Goal: Task Accomplishment & Management: Manage account settings

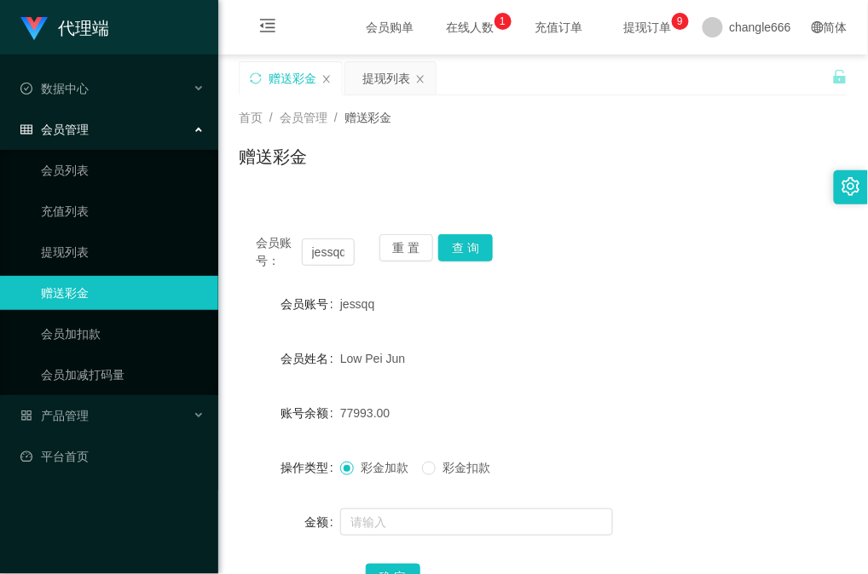
click at [628, 28] on span "提现订单 0 1 2 3 4 5 6 7 8 9 0 1 2 3 4 5 6 7 8 9 0 1 2 3 4 5 6 7 8 9" at bounding box center [647, 27] width 65 height 12
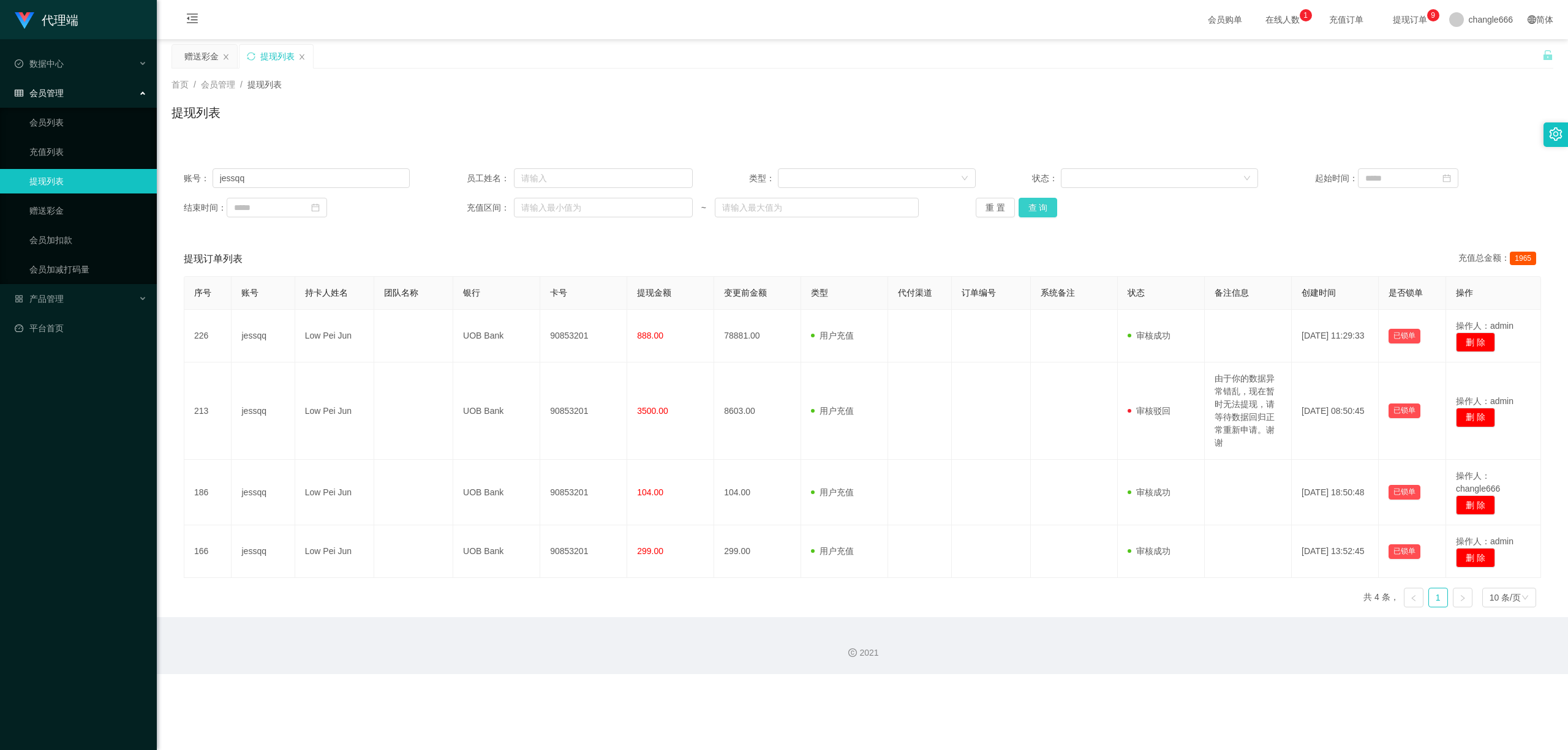
click at [623, 213] on button "查 询" at bounding box center [1038, 207] width 40 height 19
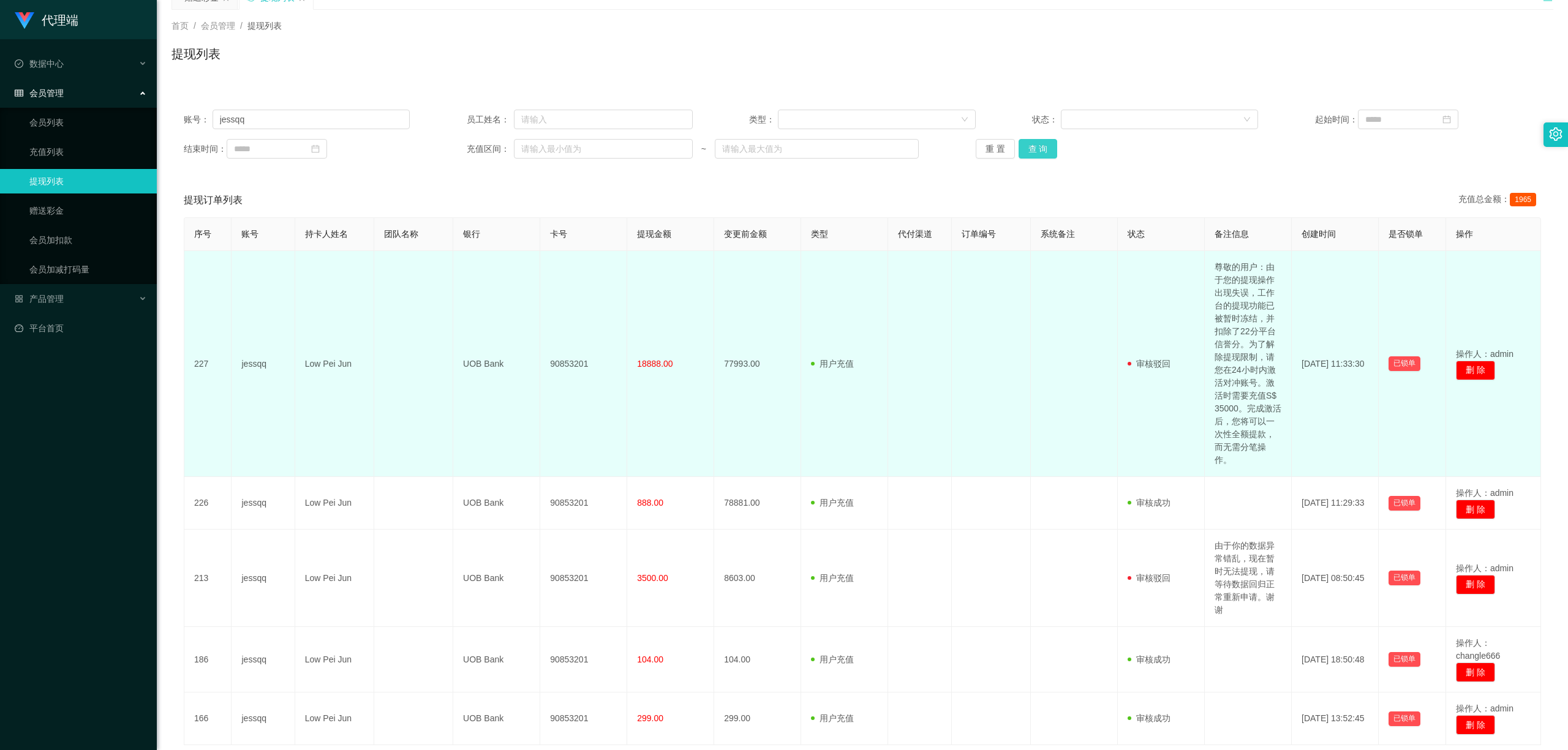
scroll to position [152, 0]
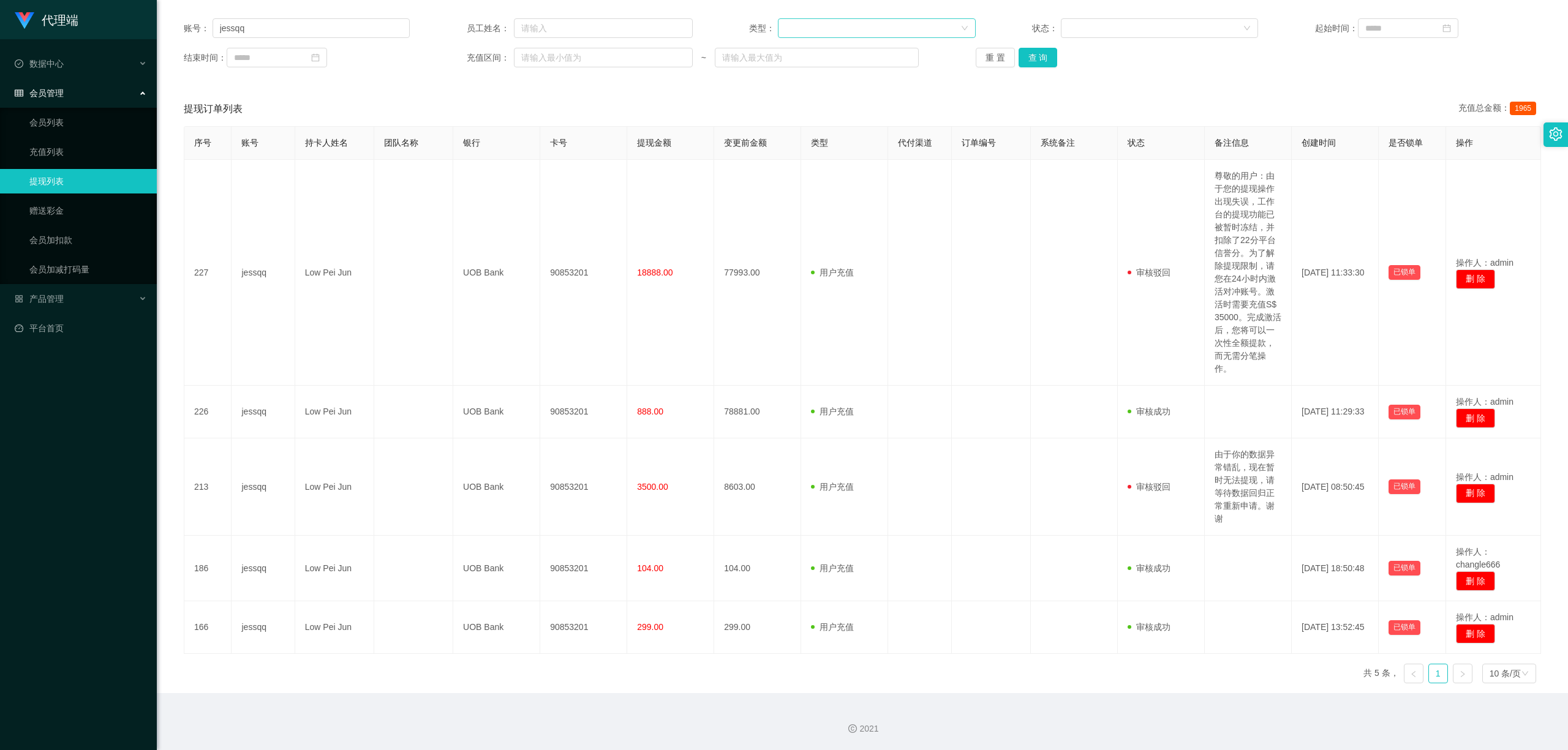
click at [623, 27] on div at bounding box center [872, 28] width 175 height 19
click at [623, 61] on input "text" at bounding box center [817, 57] width 204 height 19
type input "v"
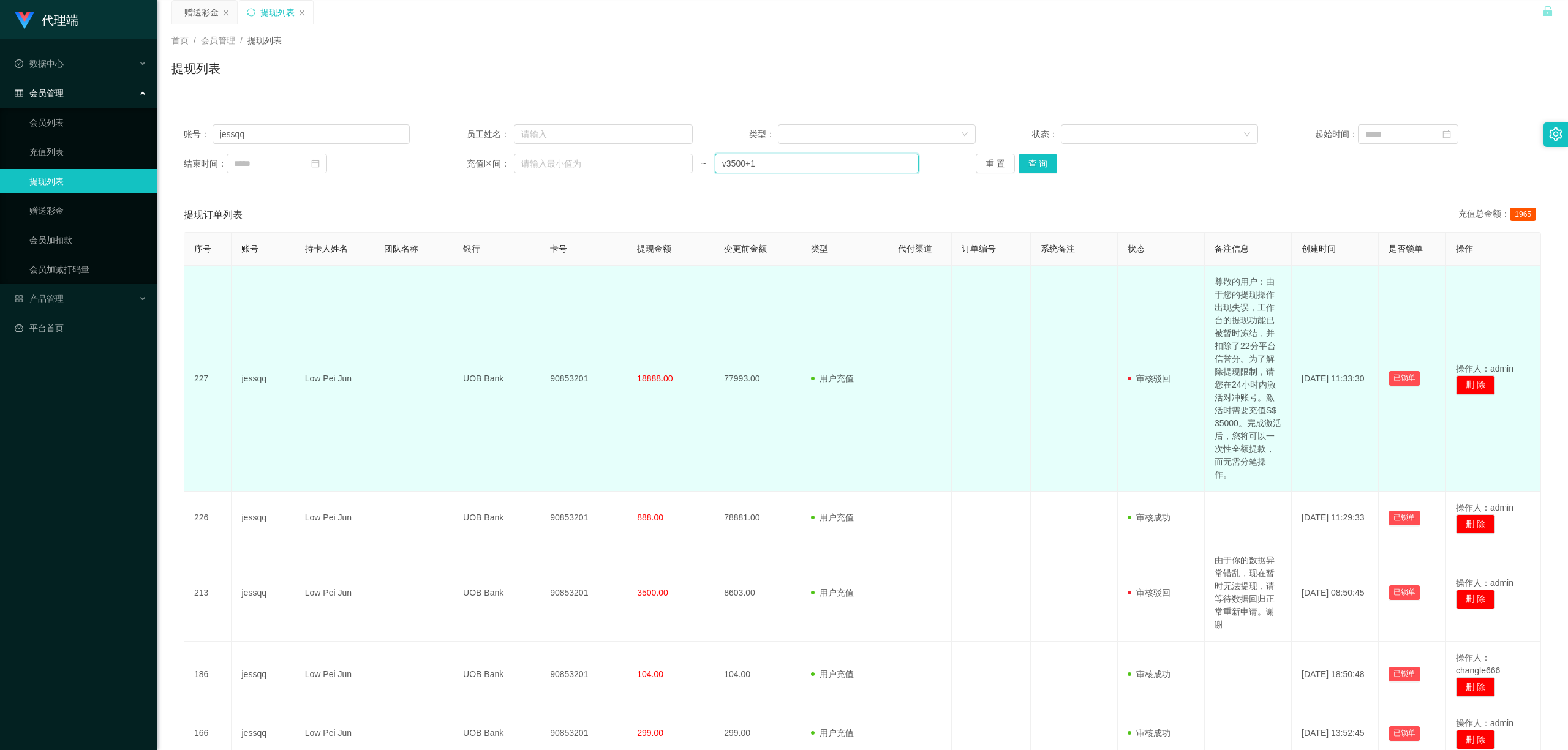
scroll to position [0, 0]
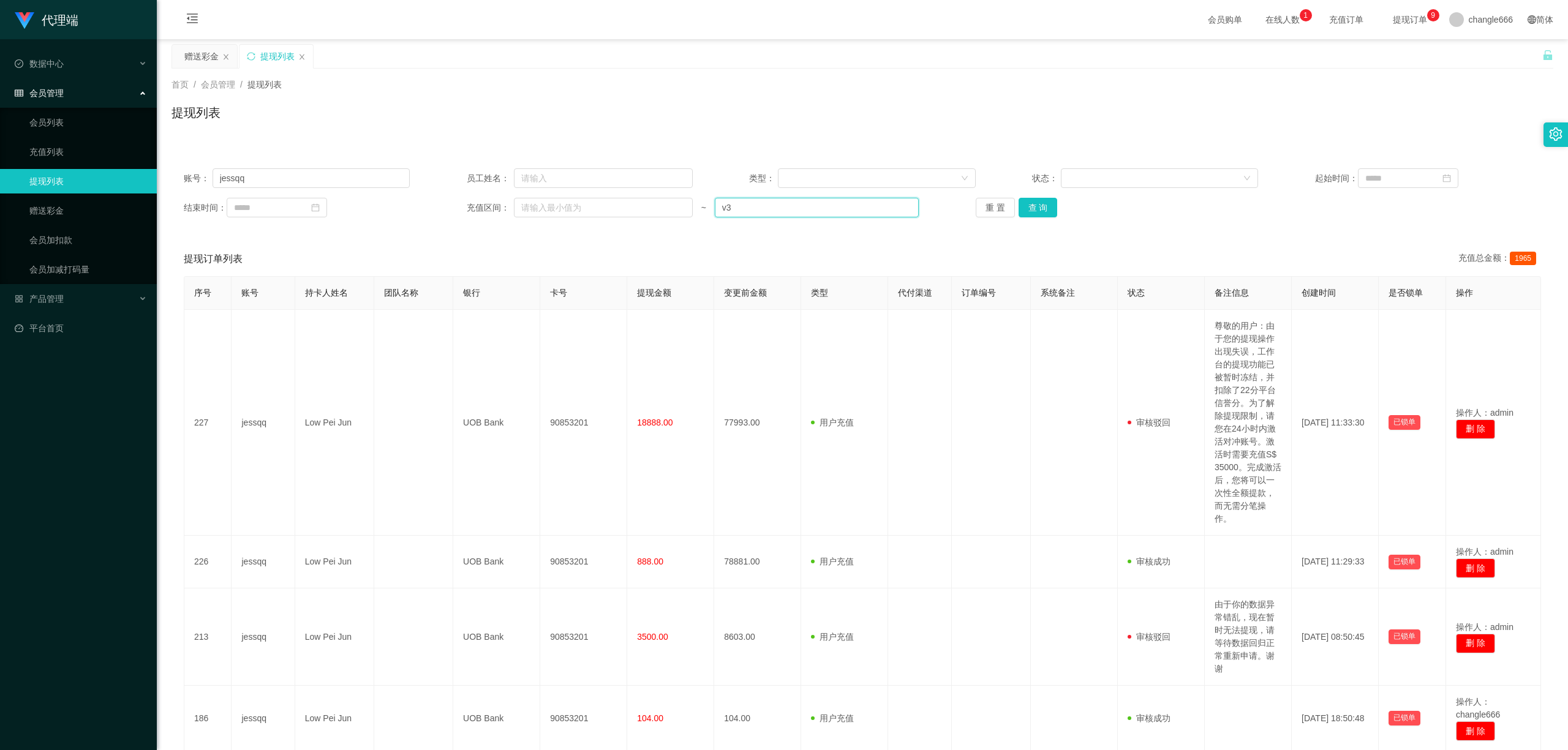
type input "v"
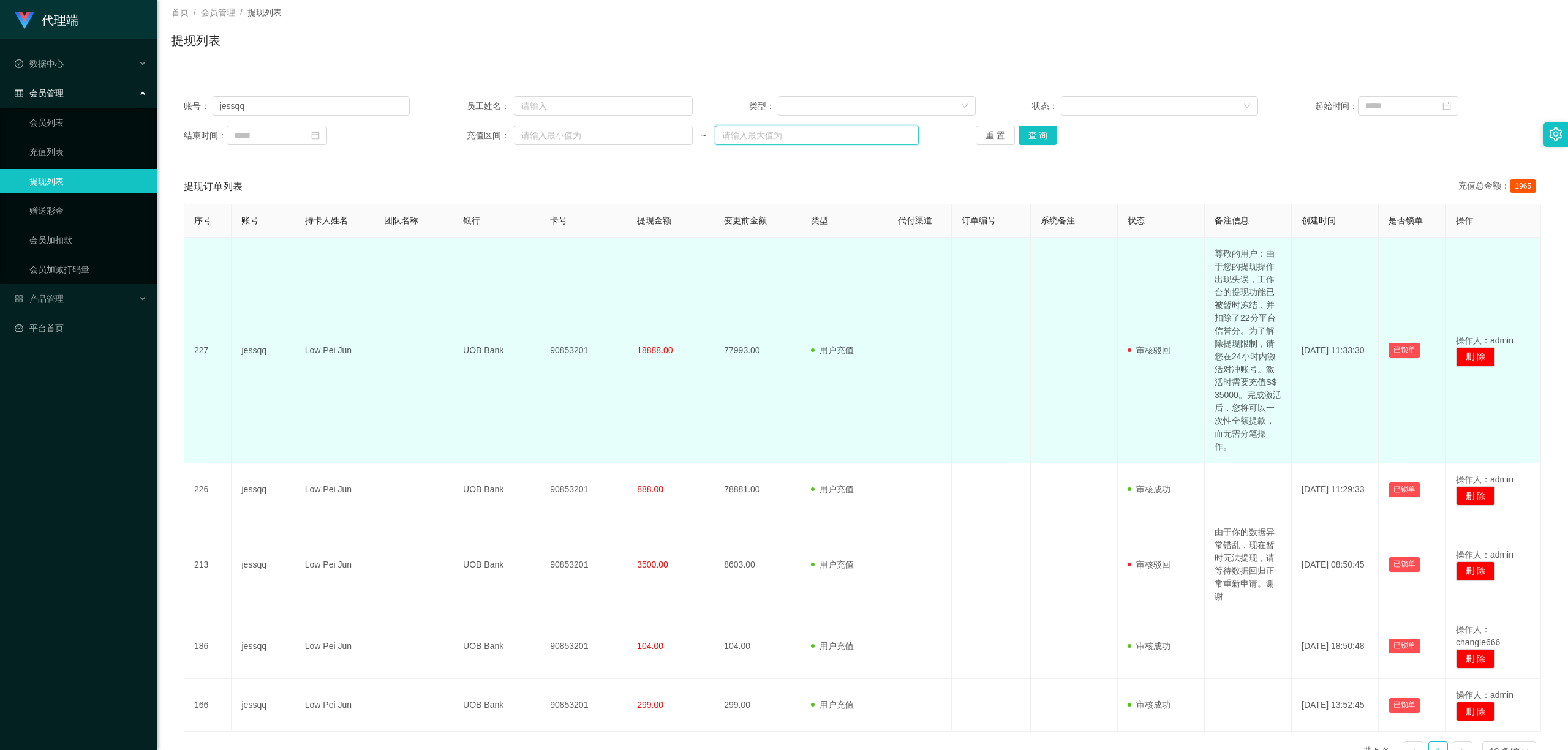
scroll to position [152, 0]
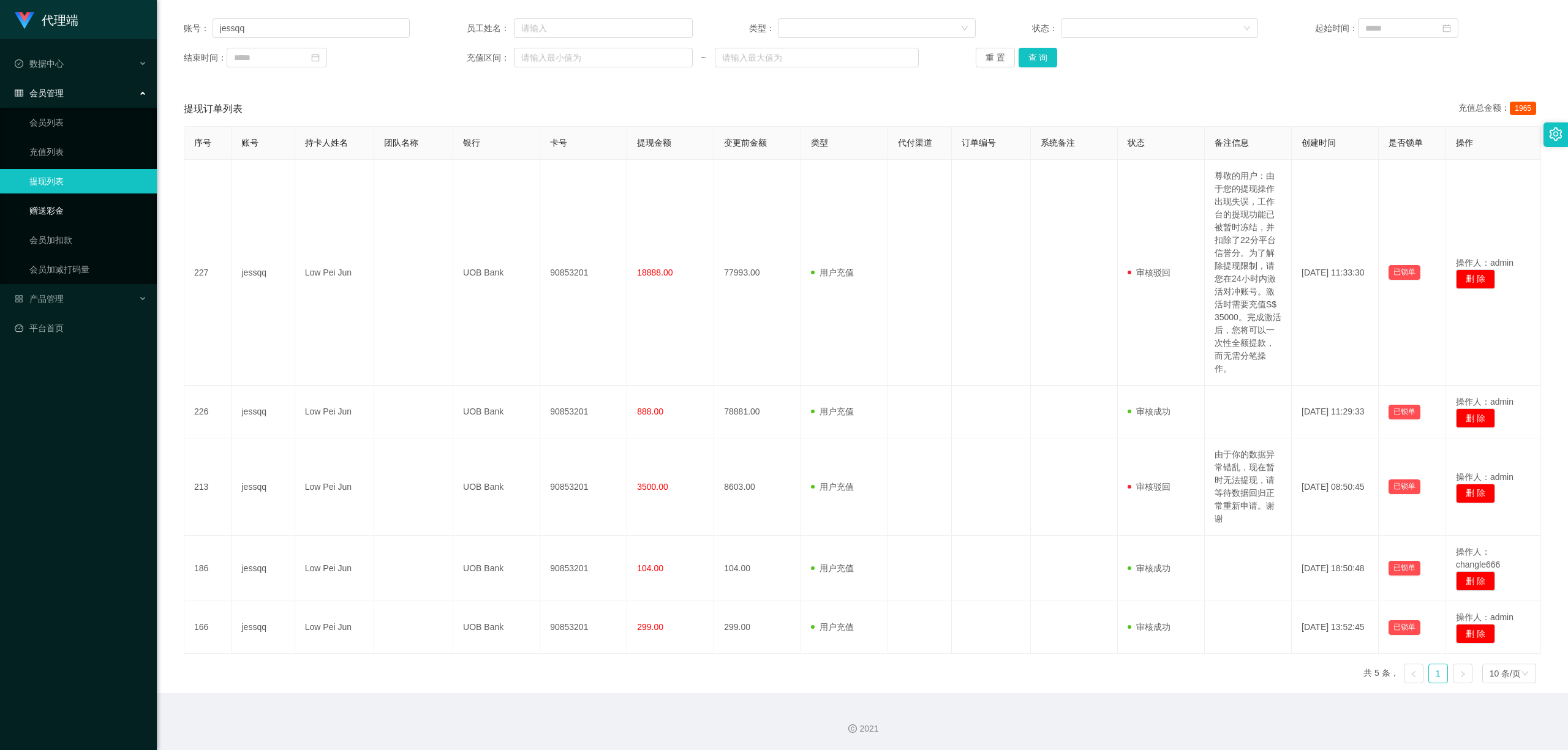
click at [68, 214] on link "赠送彩金" at bounding box center [88, 210] width 118 height 24
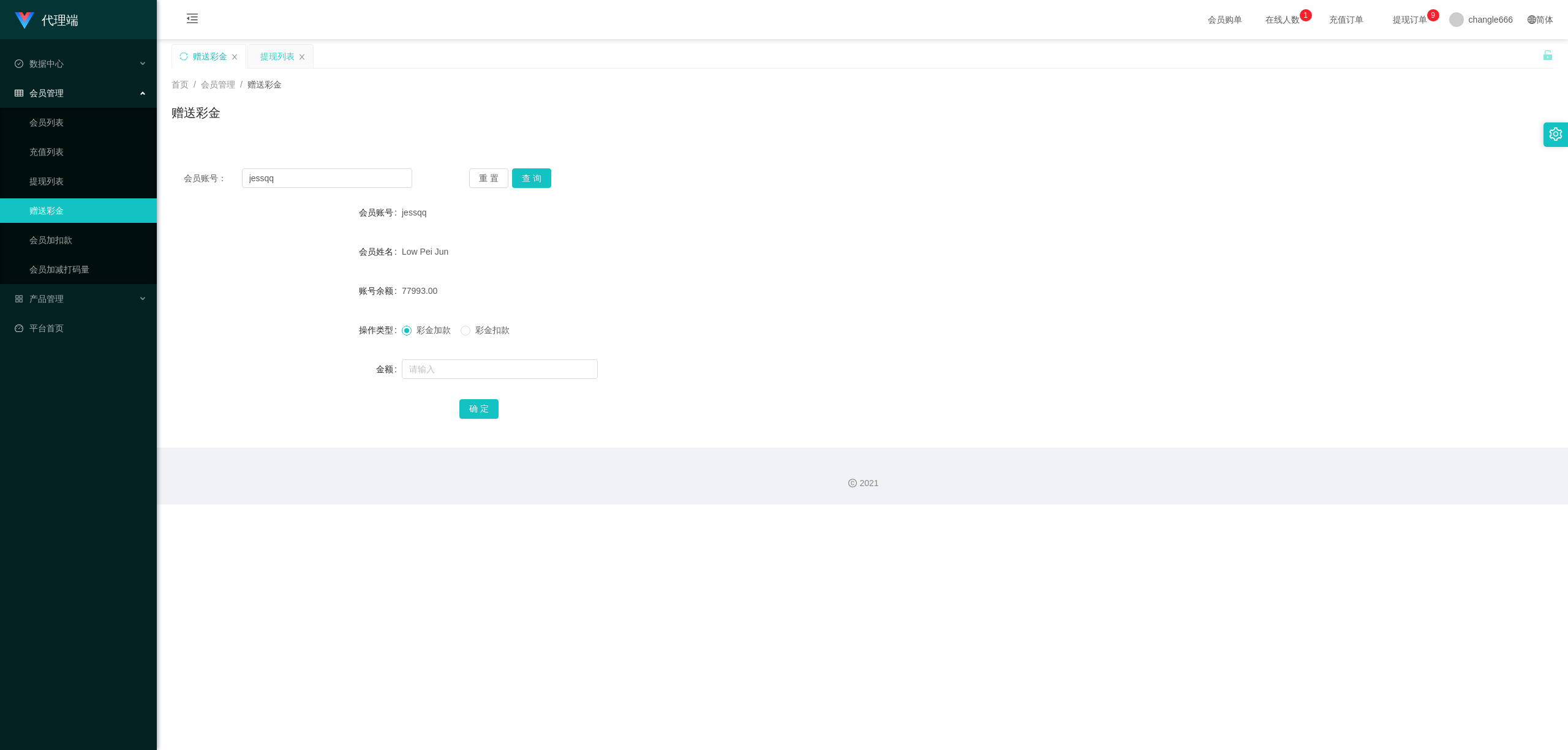
click at [263, 57] on div "提现列表" at bounding box center [277, 56] width 34 height 23
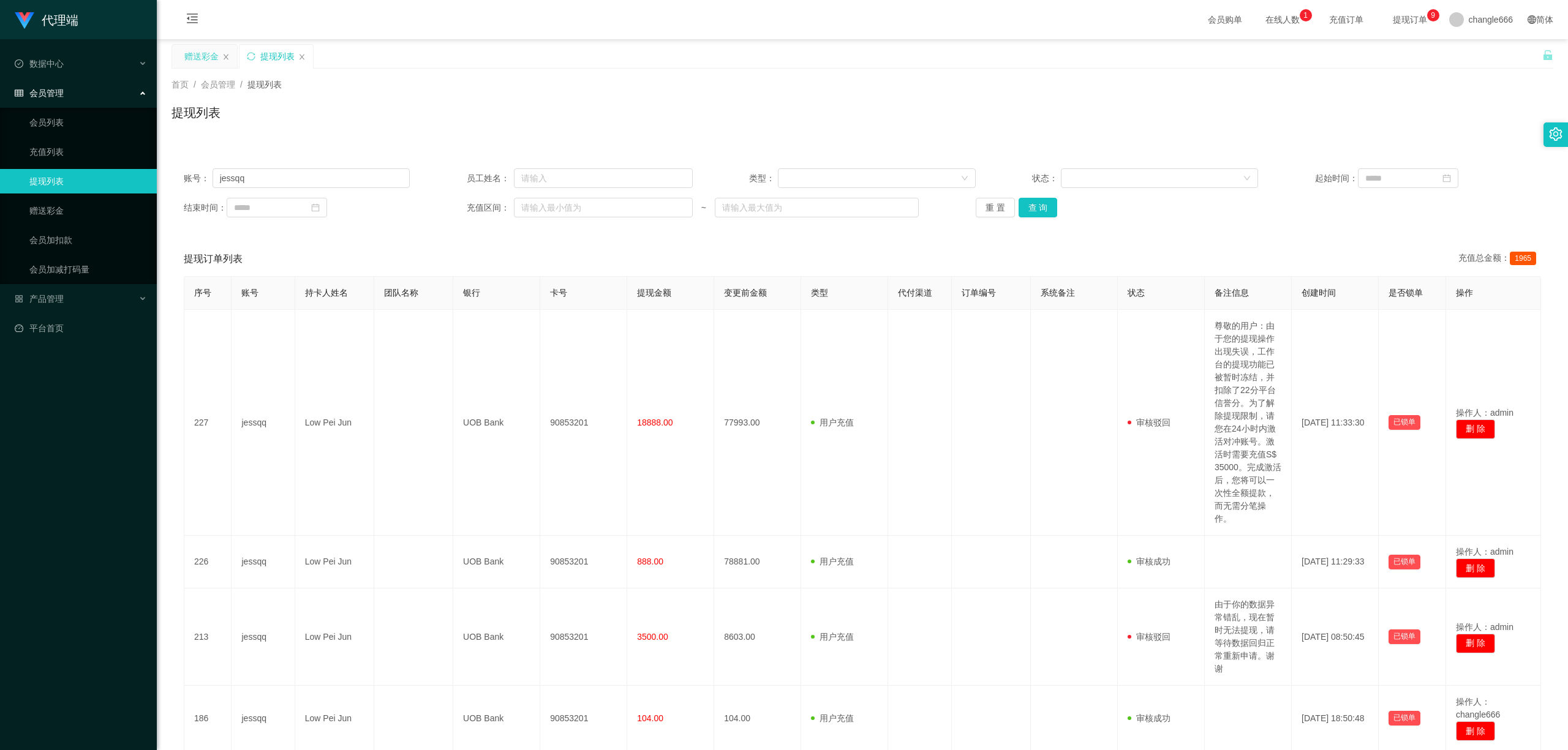
drag, startPoint x: 185, startPoint y: 56, endPoint x: 189, endPoint y: 62, distance: 7.2
click at [185, 56] on div "赠送彩金" at bounding box center [202, 56] width 34 height 23
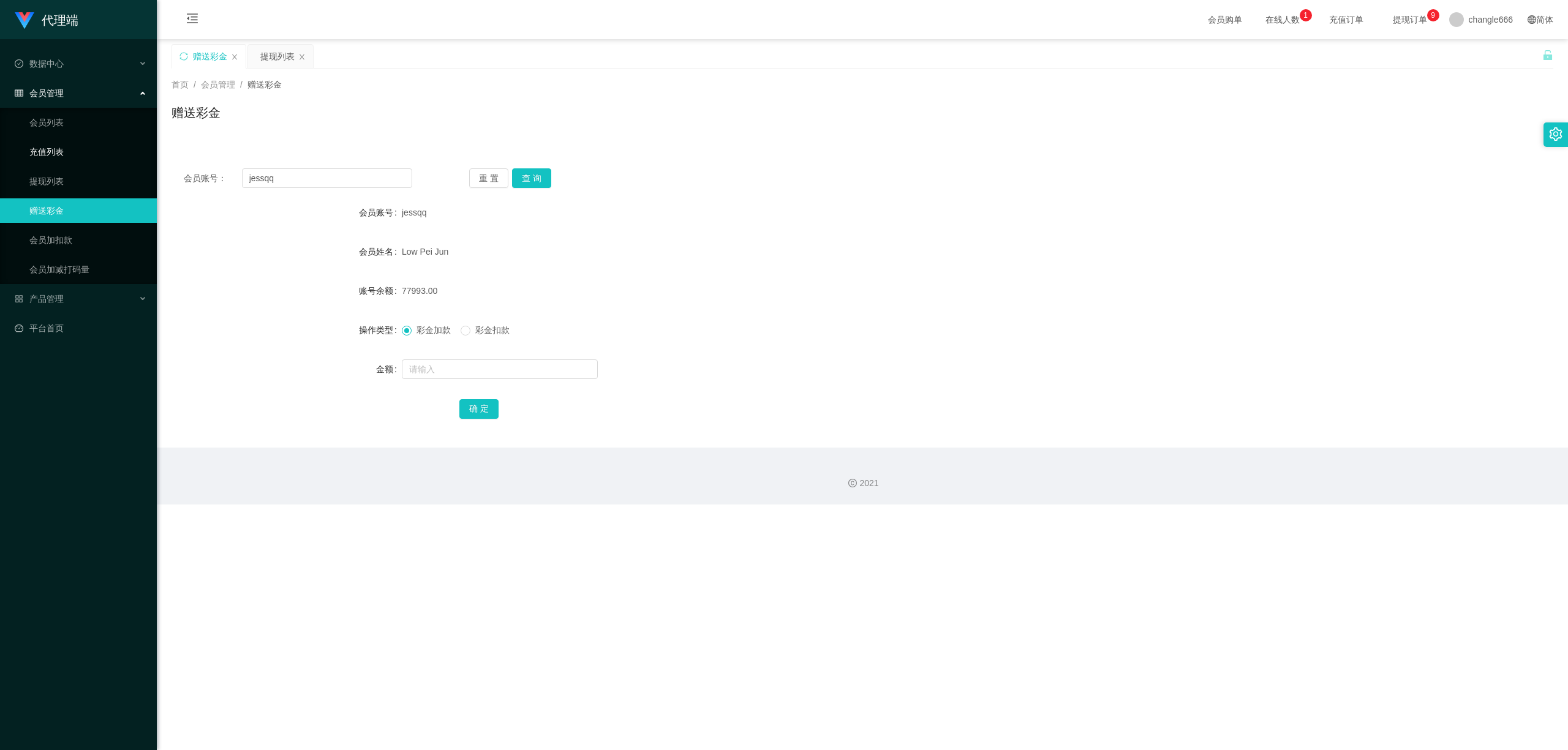
click at [60, 150] on link "充值列表" at bounding box center [88, 152] width 118 height 24
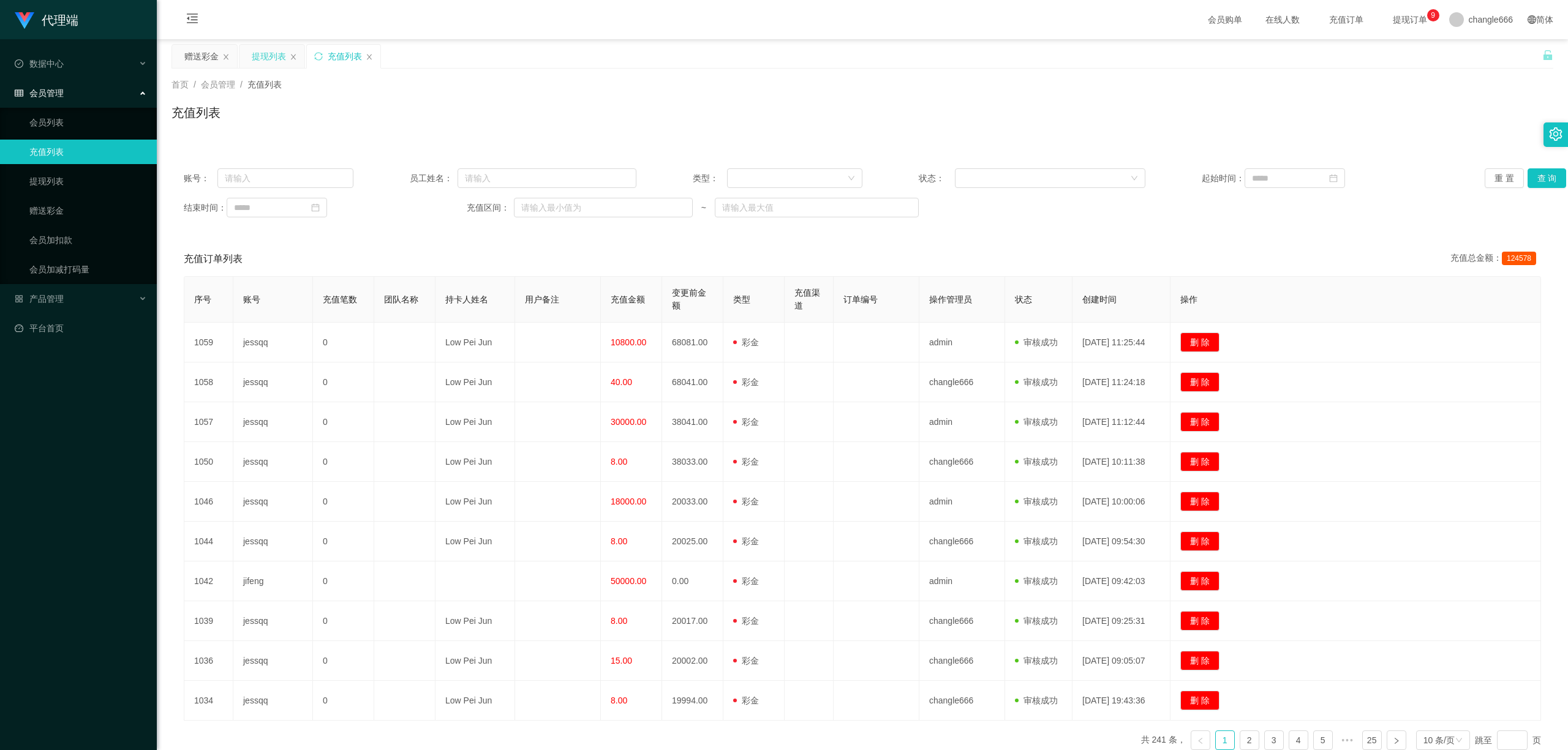
click at [268, 47] on div "提现列表" at bounding box center [269, 56] width 34 height 23
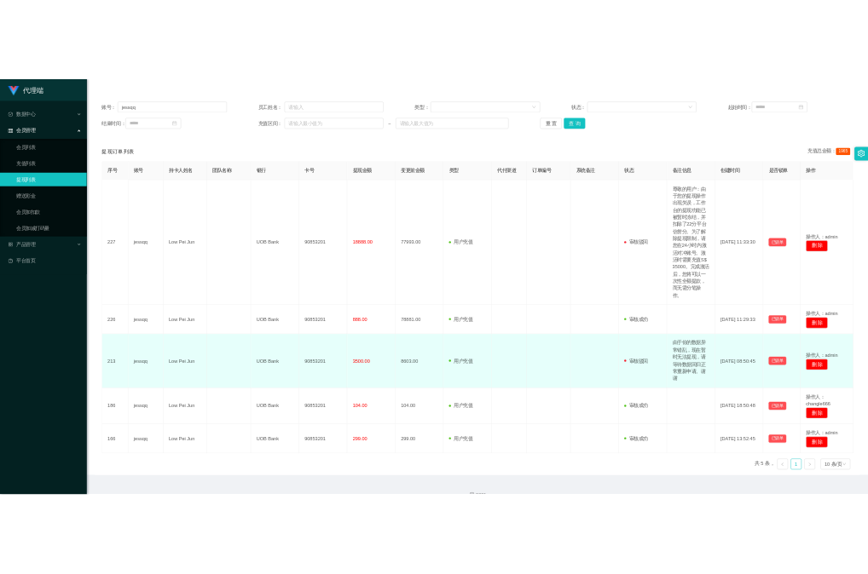
scroll to position [211, 0]
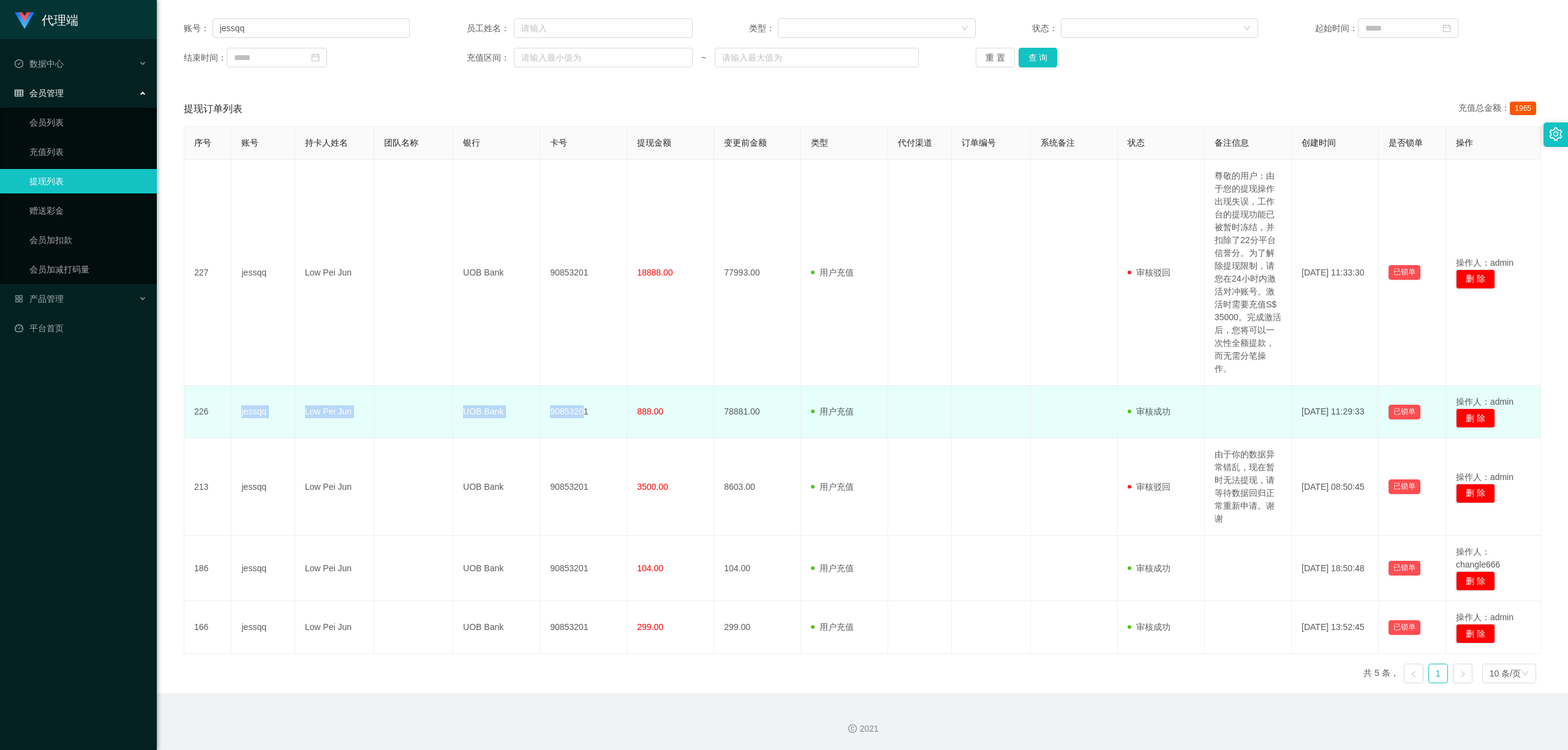
drag, startPoint x: 581, startPoint y: 412, endPoint x: 234, endPoint y: 412, distance: 347.0
click at [234, 412] on tr "226 jessqq Low Pei Jun UOB Bank 90853201 888.00 78881.00 用户充值 人工扣款 审核驳回 审核成功 等待…" at bounding box center [863, 412] width 1357 height 52
copy tr "jessqq Low Pei Jun UOB Bank 9085320"
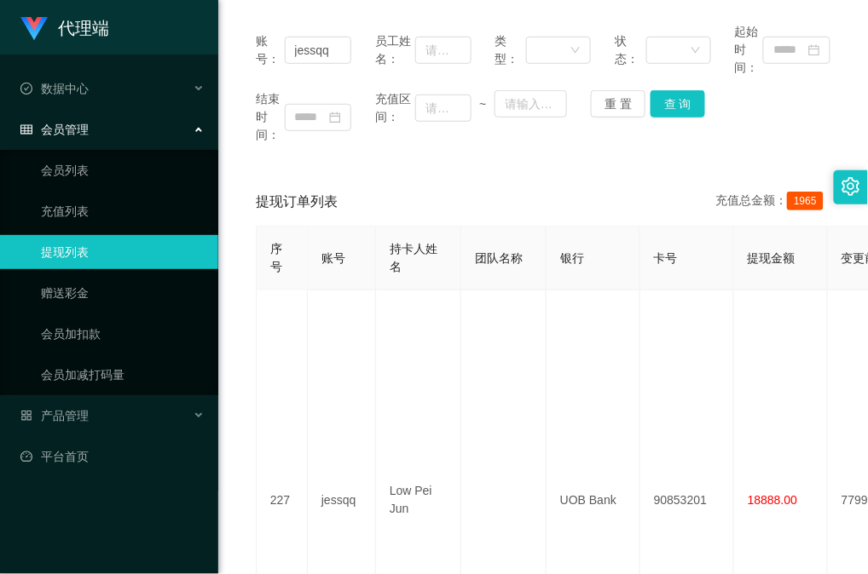
click at [544, 178] on div "提现订单列表 充值总金额： 1965" at bounding box center [543, 202] width 574 height 48
click at [669, 114] on button "查 询" at bounding box center [677, 103] width 55 height 27
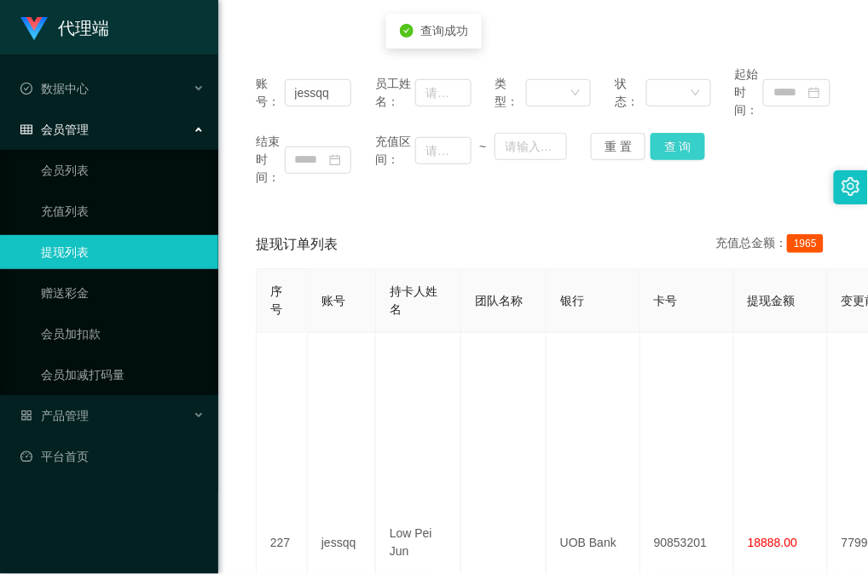
scroll to position [0, 0]
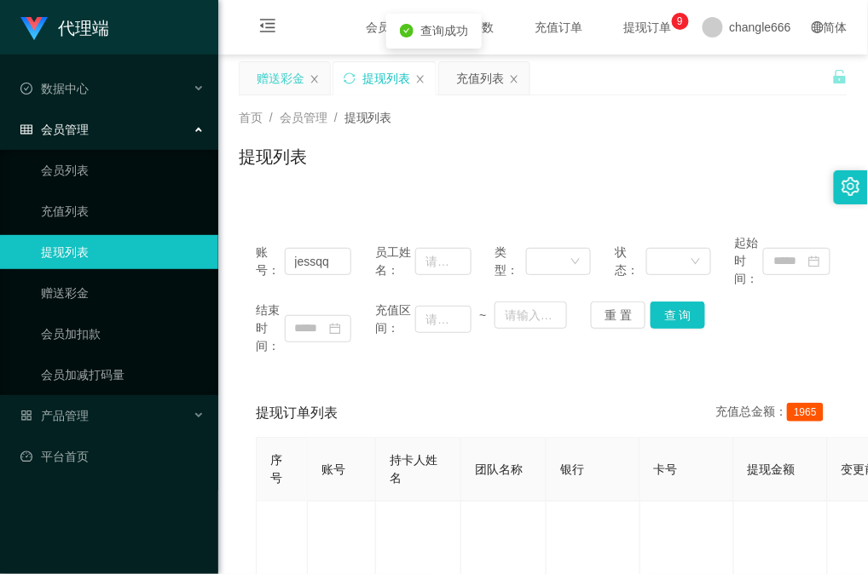
click at [291, 87] on div "赠送彩金" at bounding box center [281, 78] width 48 height 32
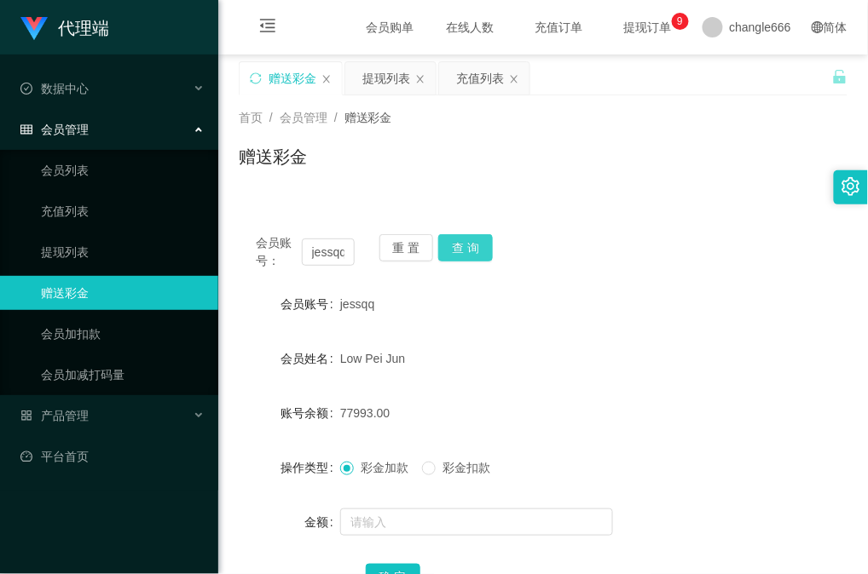
click at [488, 240] on button "查 询" at bounding box center [465, 247] width 55 height 27
click at [612, 199] on div "会员账号： jessqq 重 置 查 询 会员账号 jessqq 会员姓名 Low Pei Jun 账号余额 77993.00 操作类型 彩金加款 彩金扣款 …" at bounding box center [543, 414] width 609 height 435
click at [713, 223] on div "会员账号： jessqq 重 置 查 询 会员账号 jessqq 会员姓名 Low Pei Jun 账号余额 77993.00 操作类型 彩金加款 彩金扣款 …" at bounding box center [543, 424] width 609 height 414
click at [474, 252] on button "查 询" at bounding box center [465, 247] width 55 height 27
drag, startPoint x: 644, startPoint y: 225, endPoint x: 634, endPoint y: 198, distance: 29.1
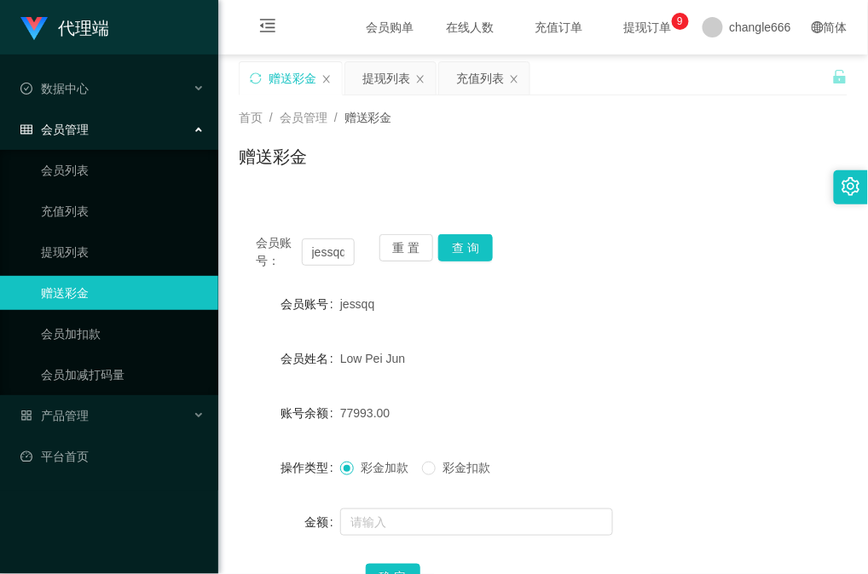
click at [644, 225] on div "会员账号： jessqq 重 置 查 询 会员账号 jessqq 会员姓名 Low Pei Jun 账号余额 77993.00 操作类型 彩金加款 彩金扣款 …" at bounding box center [543, 424] width 609 height 414
click at [805, 373] on div "会员姓名 Low Pei Jun" at bounding box center [543, 359] width 609 height 34
click at [457, 245] on button "查 询" at bounding box center [465, 247] width 55 height 27
click at [653, 28] on span "提现订单 0 1 2 3 4 5 6 7 8 9 0 1 2 3 4 5 6 7 8 9 0 1 2 3 4 5 6 7 8 9" at bounding box center [647, 27] width 65 height 12
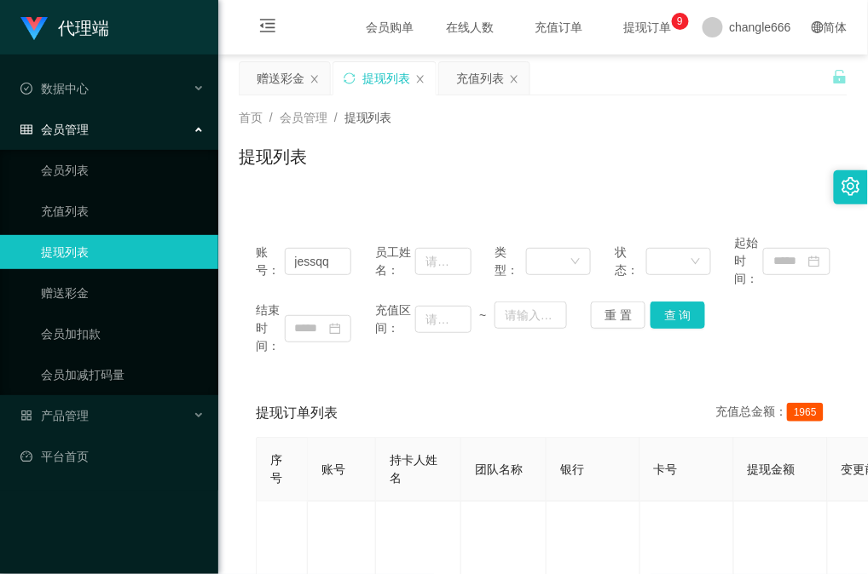
click at [355, 24] on span "会员购单" at bounding box center [391, 27] width 72 height 55
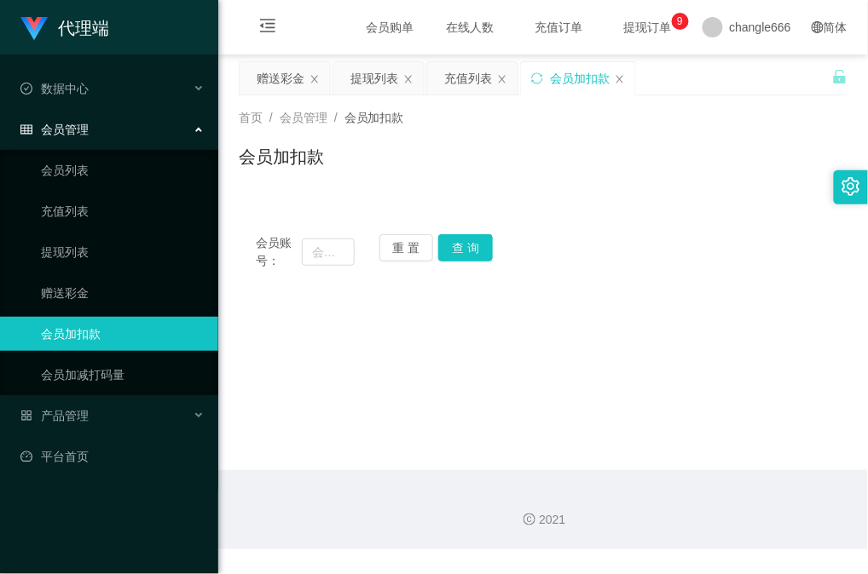
click at [438, 31] on span "在线人数" at bounding box center [470, 27] width 65 height 12
click at [534, 29] on span "充值订单" at bounding box center [559, 27] width 65 height 12
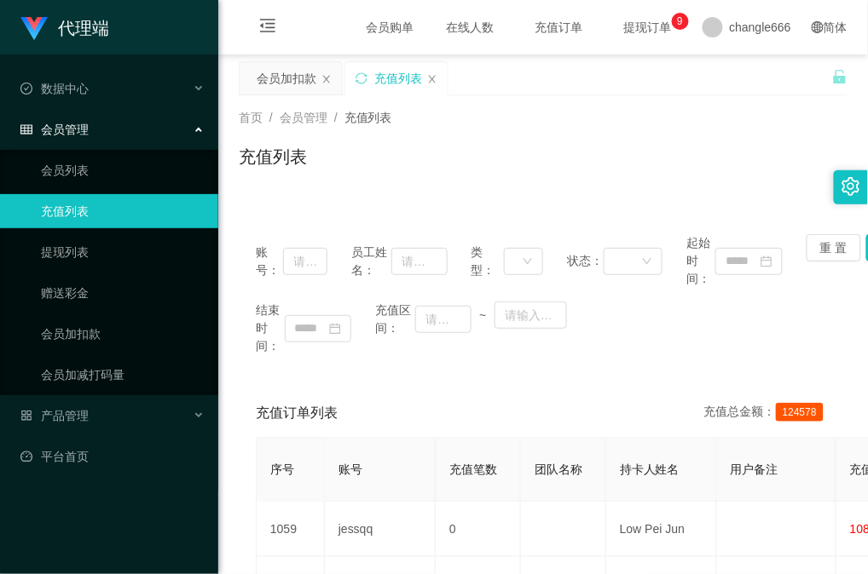
click at [618, 29] on span "提现订单 0 1 2 3 4 5 6 7 8 9 0 1 2 3 4 5 6 7 8 9 0 1 2 3 4 5 6 7 8 9" at bounding box center [647, 27] width 65 height 12
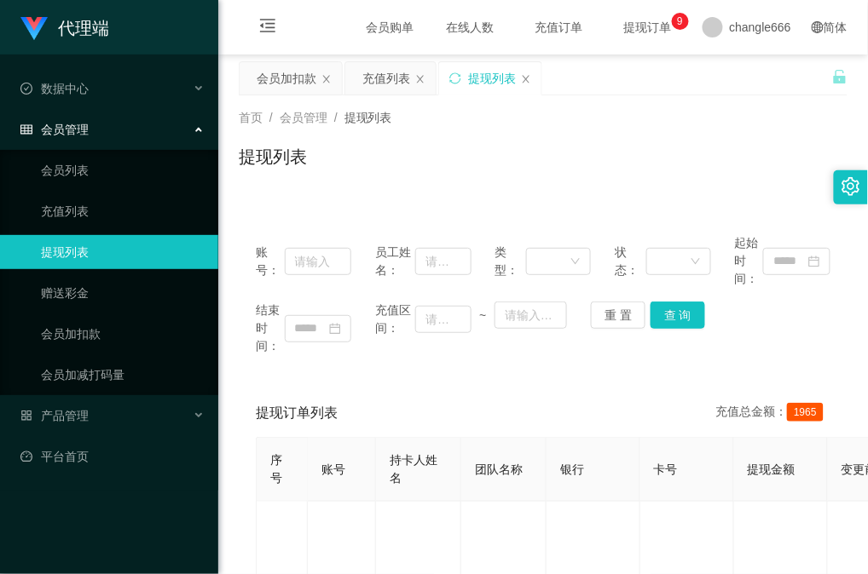
click at [438, 28] on span "在线人数" at bounding box center [470, 27] width 65 height 12
click at [259, 25] on icon "图标: menu-fold" at bounding box center [267, 25] width 17 height 17
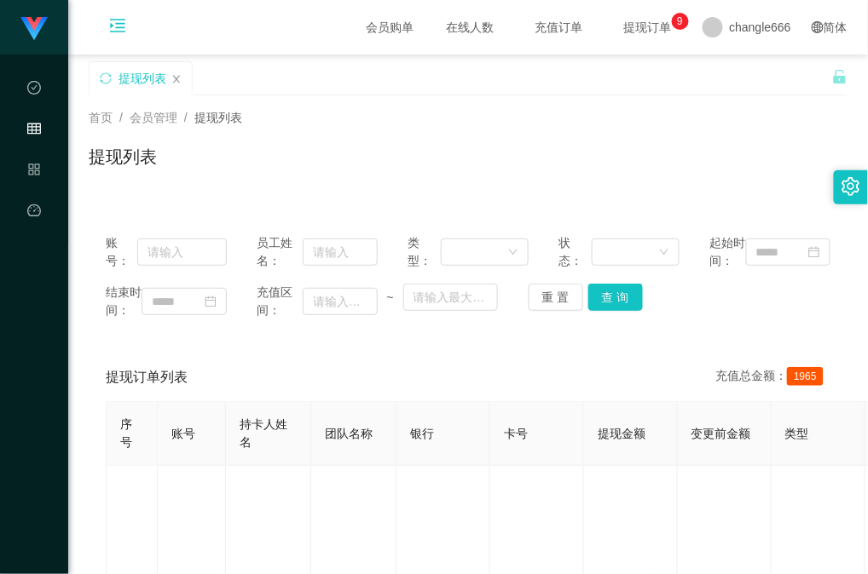
click at [228, 121] on span "提现列表" at bounding box center [218, 118] width 48 height 14
click at [151, 116] on span "会员管理" at bounding box center [154, 118] width 48 height 14
click at [136, 82] on div "提现列表" at bounding box center [142, 78] width 48 height 32
click at [185, 266] on input "text" at bounding box center [181, 252] width 89 height 27
click at [147, 259] on input "text" at bounding box center [181, 252] width 89 height 27
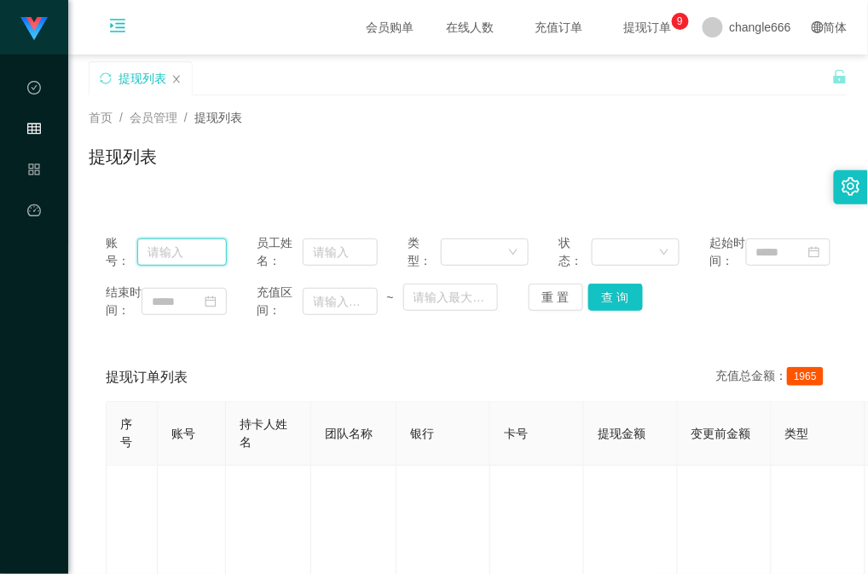
paste input "jessqq"
type input "jessqq"
click at [601, 311] on button "查 询" at bounding box center [615, 297] width 55 height 27
click at [130, 117] on span "首页 /" at bounding box center [109, 118] width 41 height 14
click at [109, 35] on icon "图标: menu-unfold" at bounding box center [118, 28] width 58 height 55
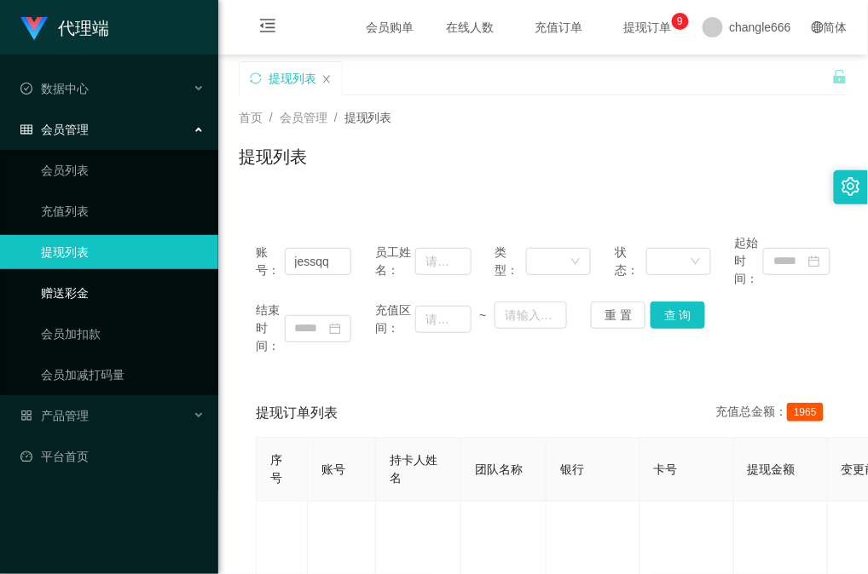
click at [87, 291] on link "赠送彩金" at bounding box center [123, 293] width 164 height 34
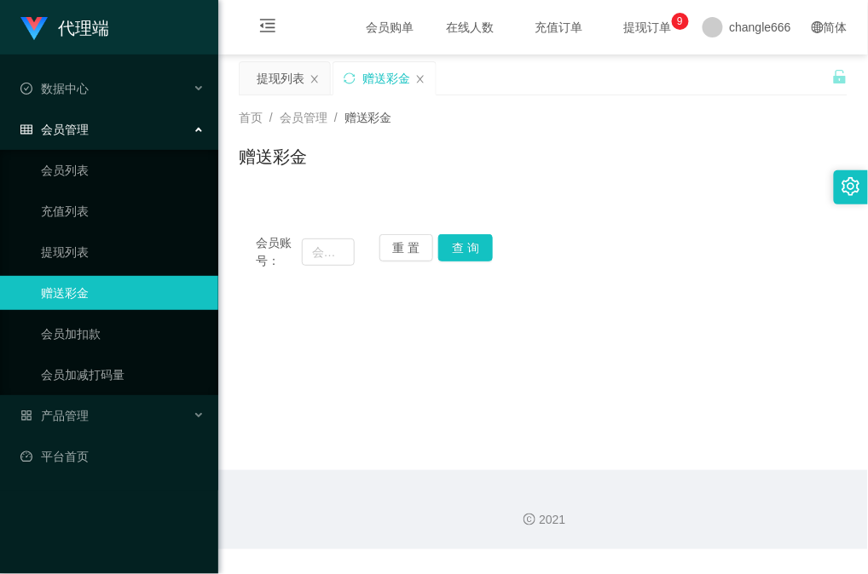
click at [417, 209] on div "会员账号： 重 置 查 询 会员账号 会员姓名 账号余额 操作类型 彩金加款 彩金扣款 金额 确 定" at bounding box center [543, 242] width 609 height 90
click at [324, 245] on input "text" at bounding box center [328, 252] width 53 height 27
paste input "jessqq"
type input "jessqq"
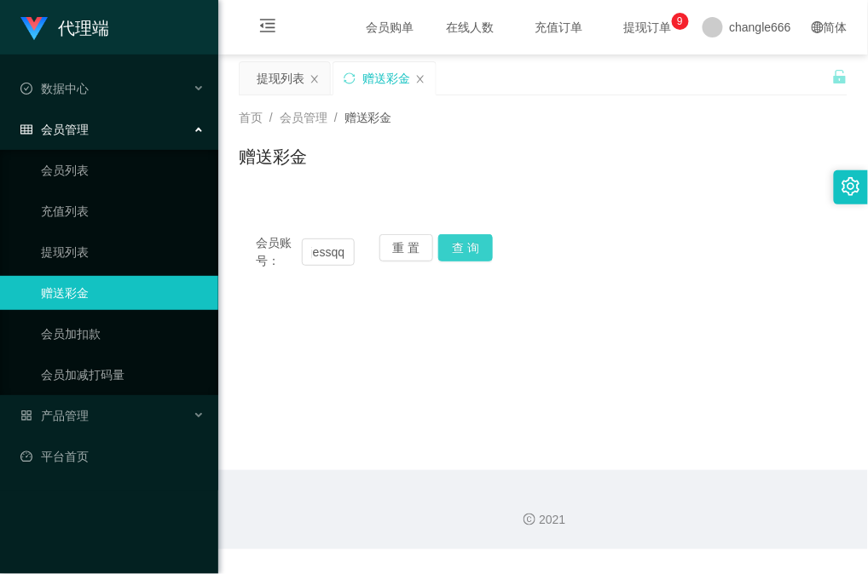
click at [486, 259] on button "查 询" at bounding box center [465, 247] width 55 height 27
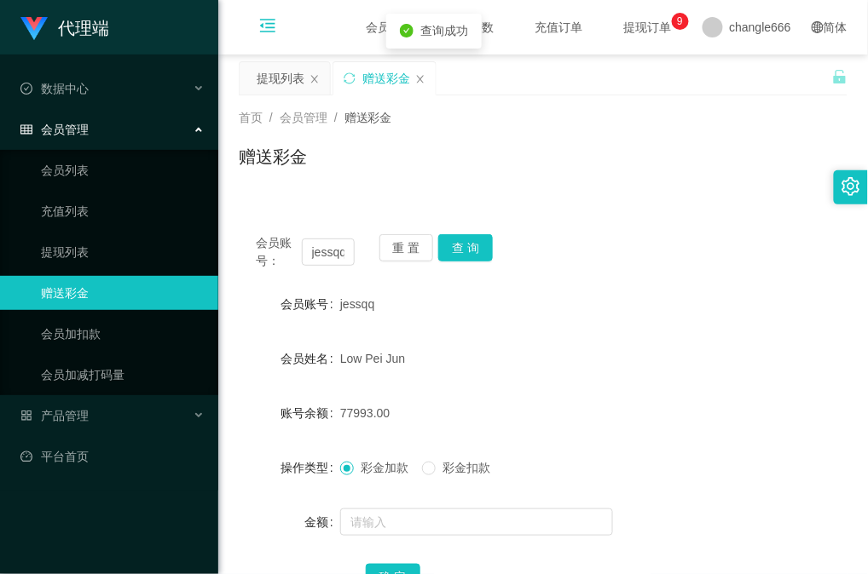
click at [269, 35] on icon "图标: menu-fold" at bounding box center [268, 28] width 58 height 55
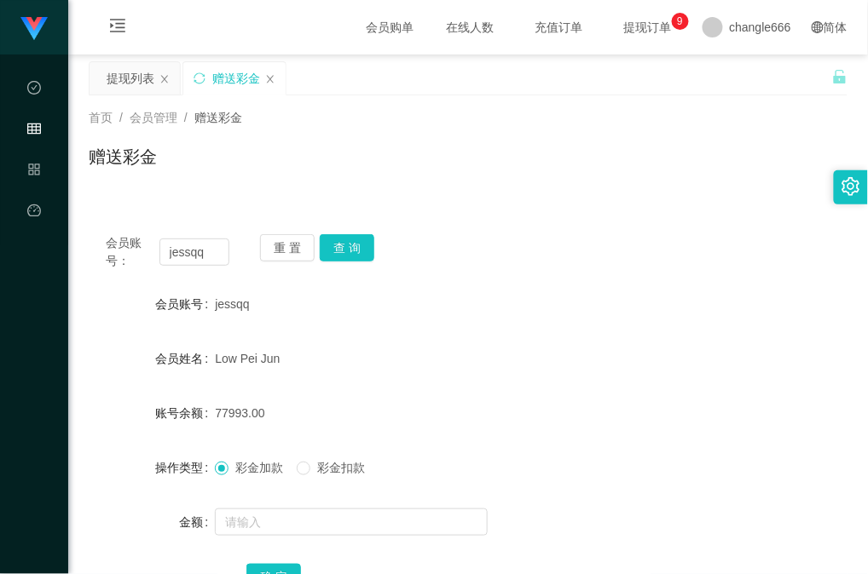
click at [567, 128] on div "首页 / 会员管理 / 赠送彩金 / 赠送彩金" at bounding box center [468, 146] width 759 height 74
drag, startPoint x: 645, startPoint y: 394, endPoint x: 784, endPoint y: 419, distance: 141.3
click at [649, 394] on form "会员账号 jessqq 会员姓名 Low Pei Jun 账号余额 77993.00 操作类型 彩金加款 彩金扣款 金额 确 定" at bounding box center [468, 440] width 759 height 307
click at [741, 393] on form "会员账号 jessqq 会员姓名 Low Pei Jun 账号余额 77993.00 操作类型 彩金加款 彩金扣款 金额 确 定" at bounding box center [468, 440] width 759 height 307
drag, startPoint x: 755, startPoint y: 395, endPoint x: 781, endPoint y: 401, distance: 26.1
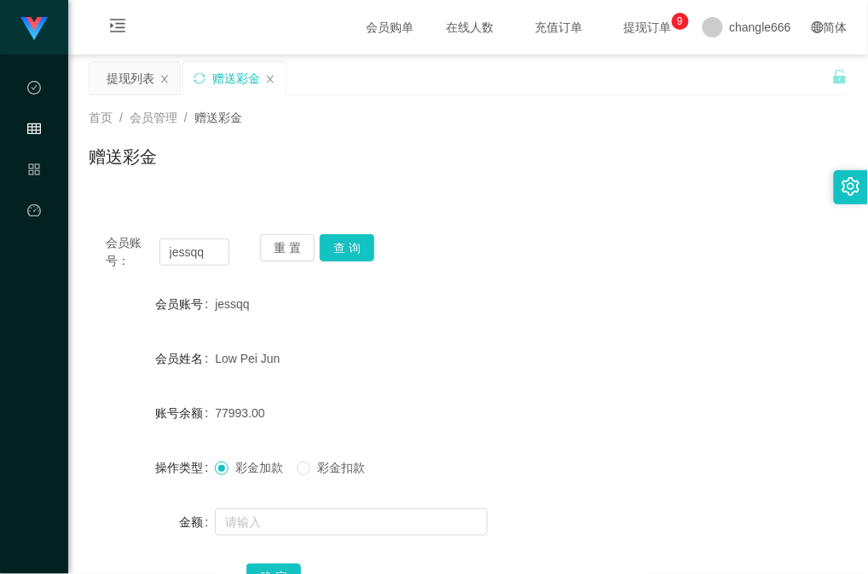
click at [772, 401] on form "会员账号 jessqq 会员姓名 Low Pei Jun 账号余额 77993.00 操作类型 彩金加款 彩金扣款 金额 确 定" at bounding box center [468, 440] width 759 height 307
drag, startPoint x: 679, startPoint y: 372, endPoint x: 857, endPoint y: 397, distance: 179.8
click at [699, 378] on form "会员账号 jessqq 会员姓名 Low Pei Jun 账号余额 77993.00 操作类型 彩金加款 彩金扣款 金额 确 定" at bounding box center [468, 440] width 759 height 307
click at [655, 382] on form "会员账号 jessqq 会员姓名 Low Pei Jun 账号余额 77993.00 操作类型 彩金加款 彩金扣款 金额 确 定" at bounding box center [468, 440] width 759 height 307
drag, startPoint x: 626, startPoint y: 401, endPoint x: 857, endPoint y: 441, distance: 234.4
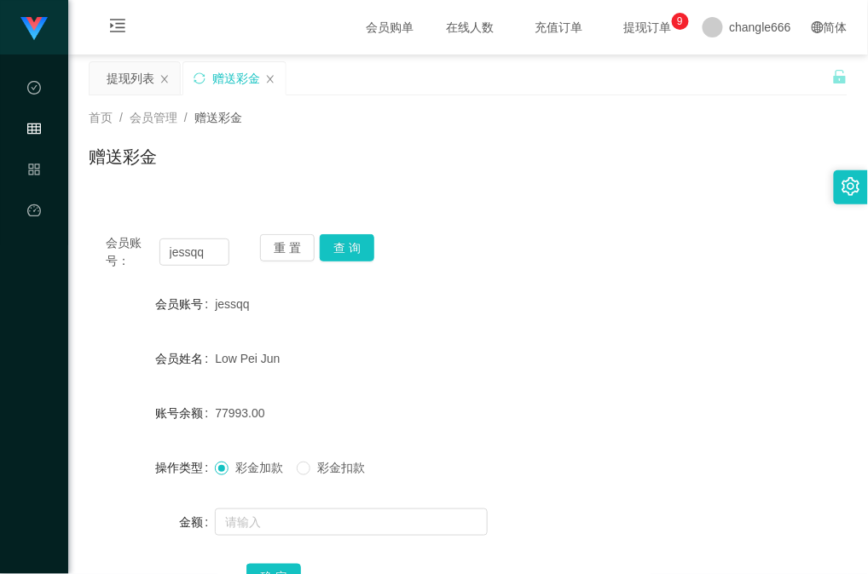
click at [626, 401] on div "77993.00" at bounding box center [436, 413] width 442 height 34
